Goal: Information Seeking & Learning: Learn about a topic

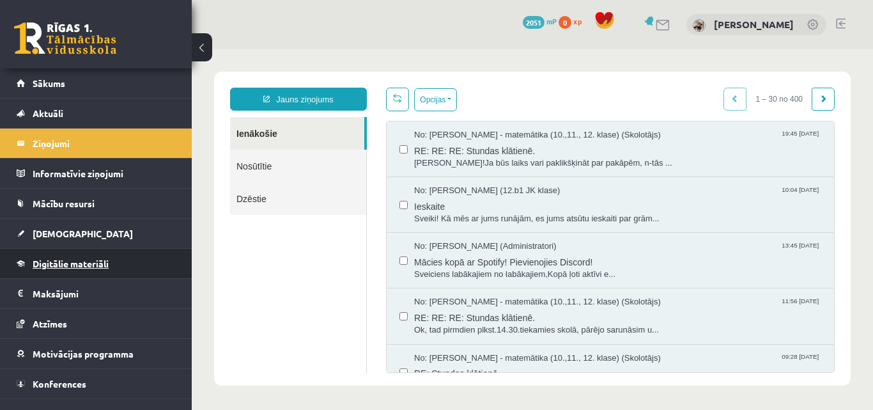
click at [77, 272] on link "Digitālie materiāli" at bounding box center [96, 263] width 159 height 29
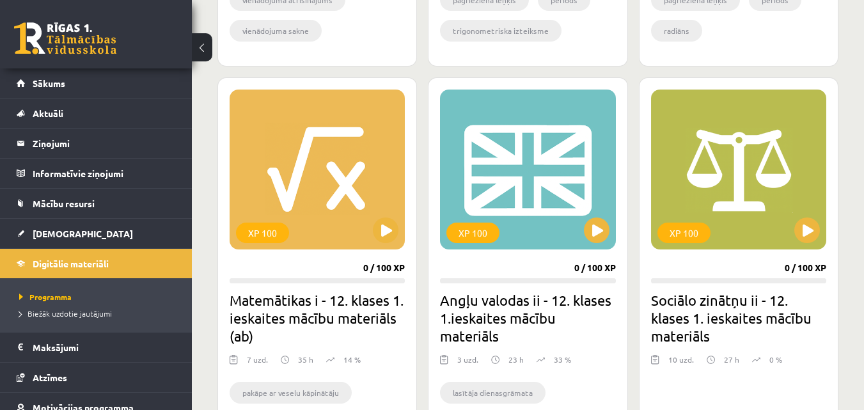
scroll to position [1943, 0]
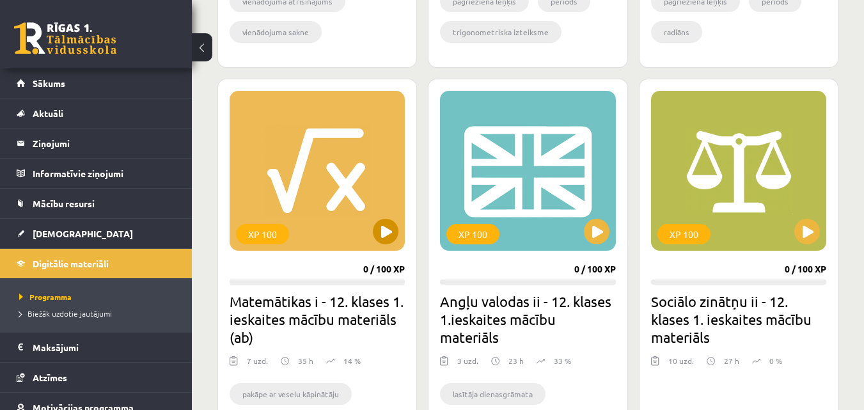
click at [319, 196] on div "XP 100" at bounding box center [317, 171] width 175 height 160
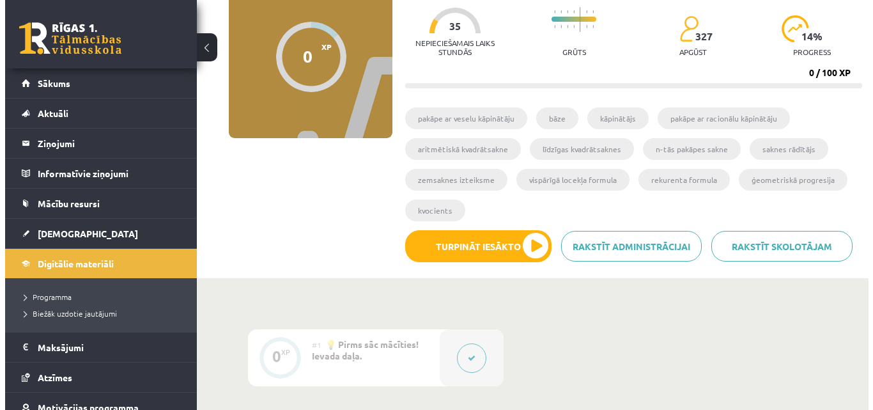
scroll to position [153, 0]
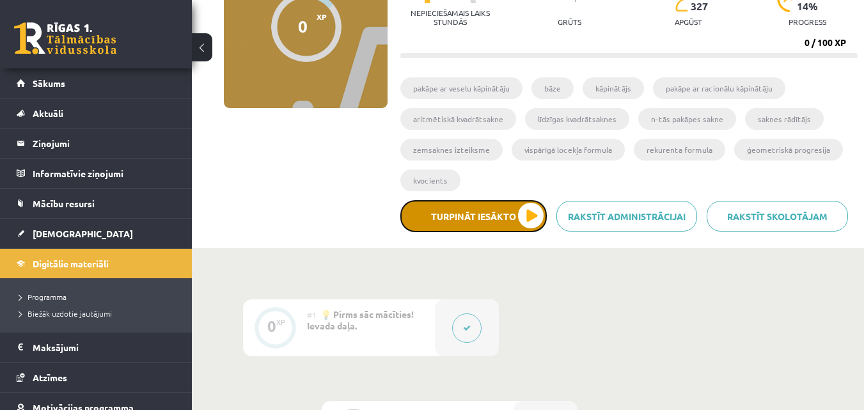
click at [487, 214] on button "Turpināt iesākto" at bounding box center [473, 216] width 146 height 32
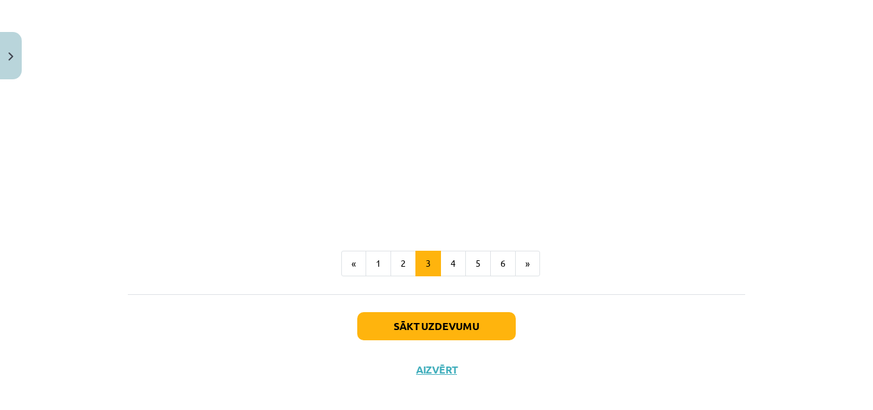
scroll to position [1206, 0]
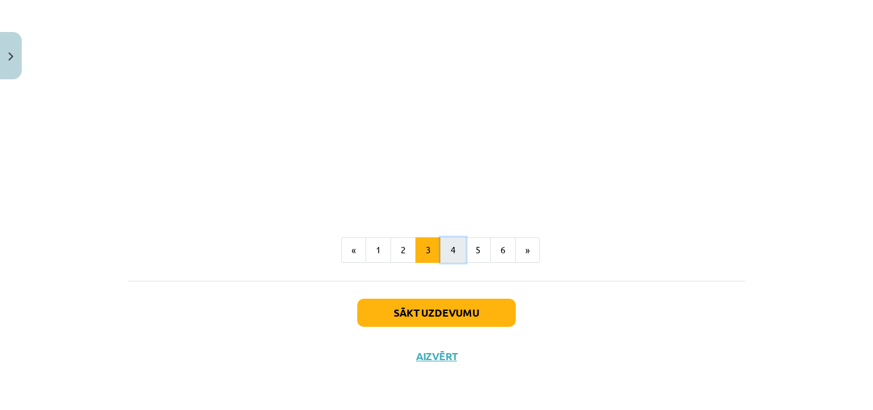
click at [448, 249] on button "4" at bounding box center [454, 250] width 26 height 26
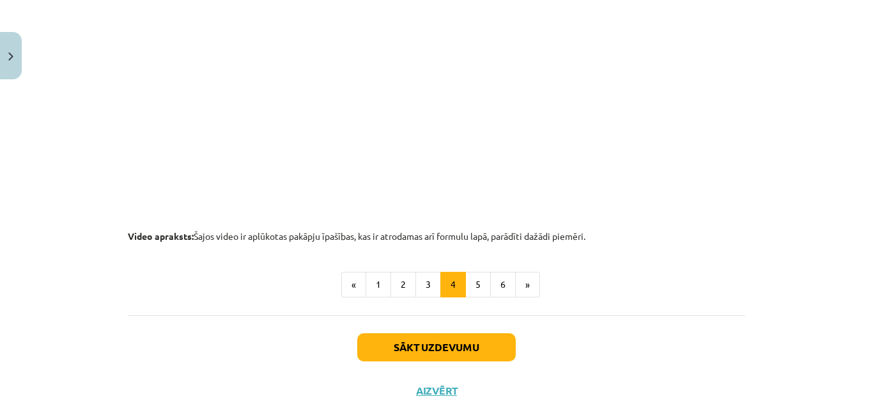
scroll to position [1389, 0]
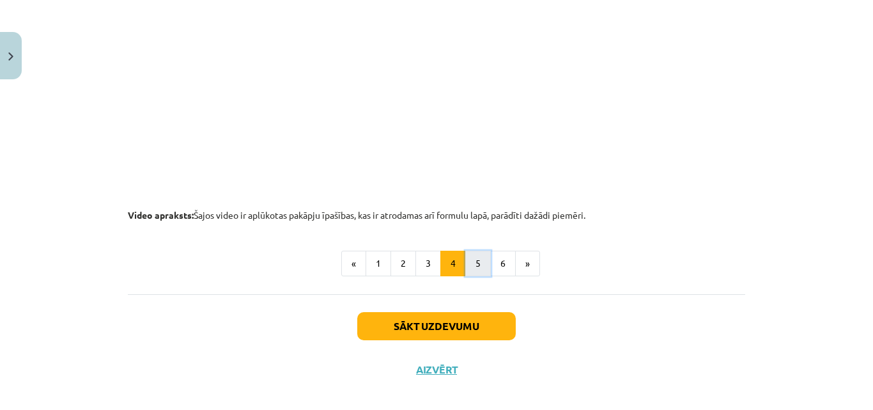
click at [472, 263] on button "5" at bounding box center [479, 264] width 26 height 26
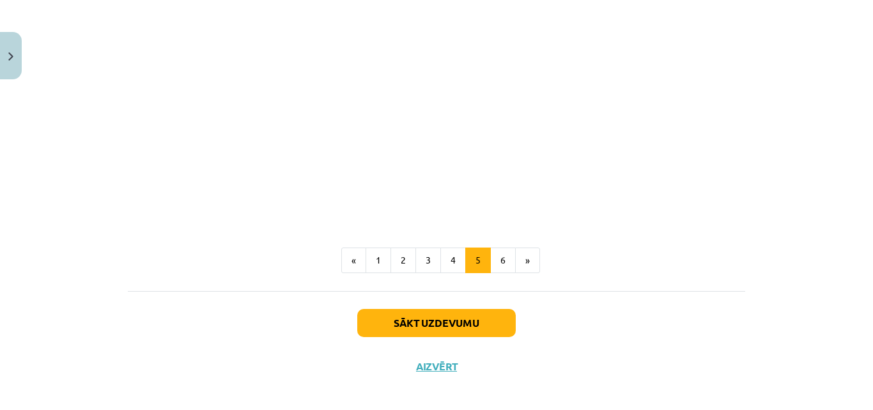
scroll to position [1578, 0]
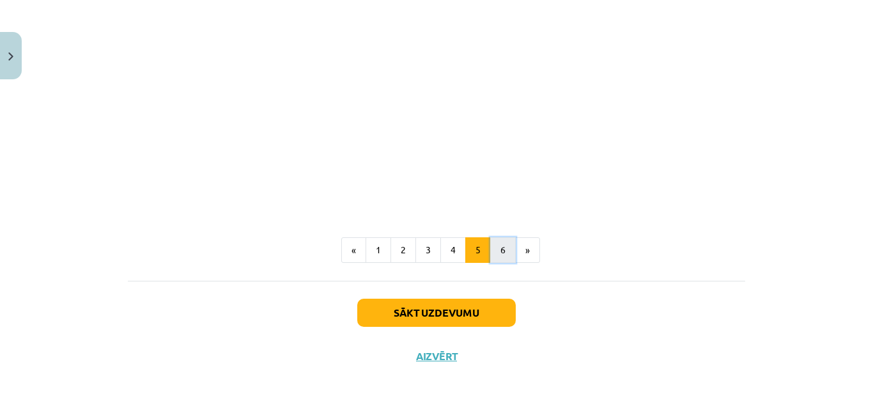
click at [498, 251] on button "6" at bounding box center [503, 250] width 26 height 26
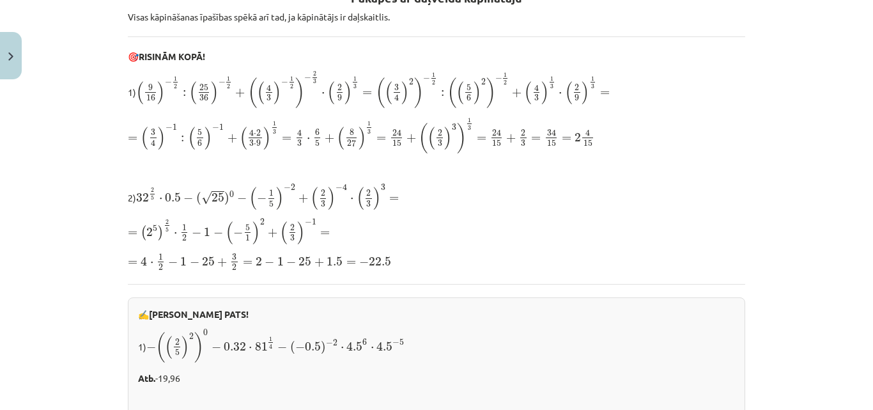
scroll to position [277, 0]
